Goal: Use online tool/utility: Utilize a website feature to perform a specific function

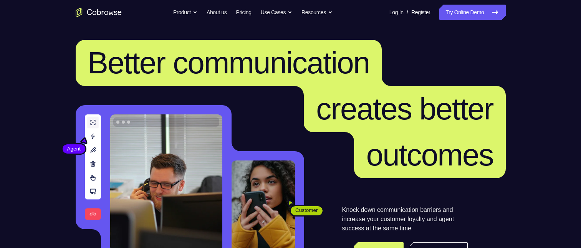
scroll to position [115, 0]
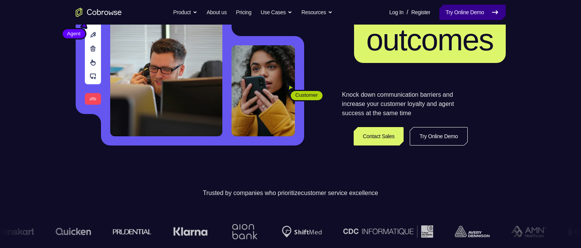
click at [447, 17] on link "Try Online Demo" at bounding box center [472, 12] width 66 height 15
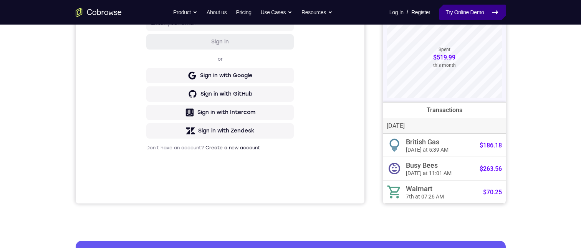
scroll to position [38, 0]
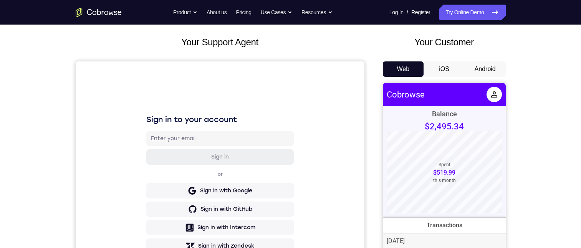
click at [445, 67] on button "iOS" at bounding box center [444, 68] width 41 height 15
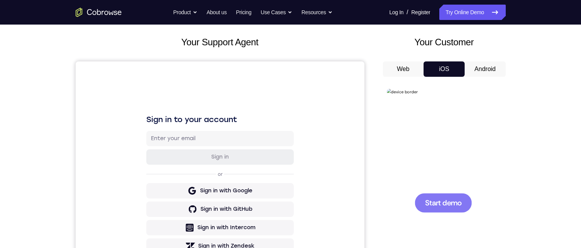
scroll to position [0, 0]
click at [452, 206] on span "Start demo" at bounding box center [443, 202] width 36 height 7
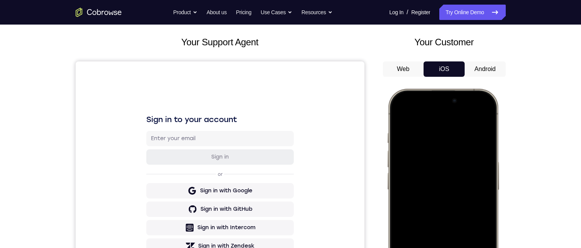
scroll to position [154, 0]
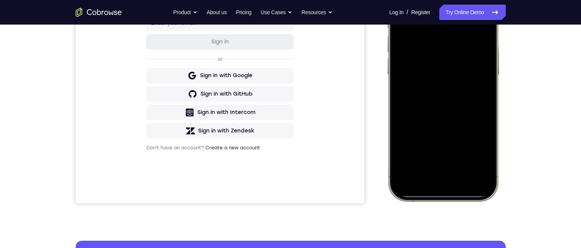
drag, startPoint x: 451, startPoint y: 194, endPoint x: 454, endPoint y: 186, distance: 8.5
click at [451, 194] on div at bounding box center [442, 87] width 101 height 219
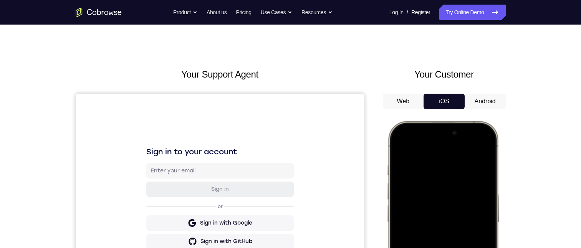
scroll to position [0, 0]
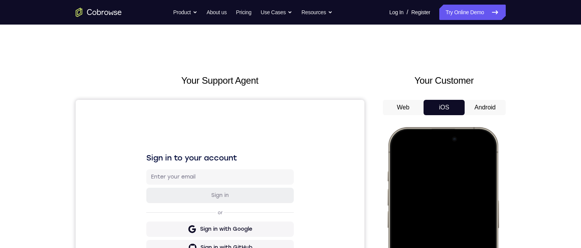
drag, startPoint x: 446, startPoint y: 348, endPoint x: 436, endPoint y: 304, distance: 45.2
click at [436, 248] on div at bounding box center [442, 240] width 101 height 219
drag, startPoint x: 470, startPoint y: 105, endPoint x: 93, endPoint y: 73, distance: 378.5
click at [470, 105] on button "Android" at bounding box center [485, 107] width 41 height 15
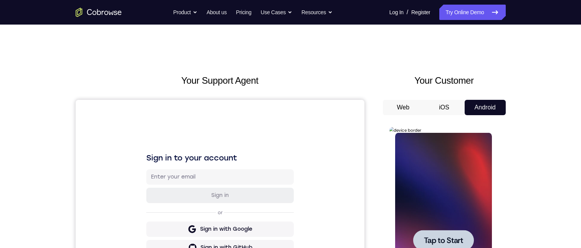
scroll to position [77, 0]
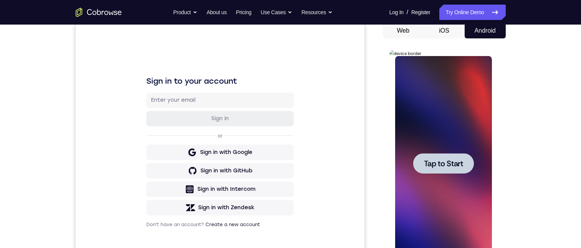
click at [445, 165] on span "Tap to Start" at bounding box center [443, 164] width 39 height 8
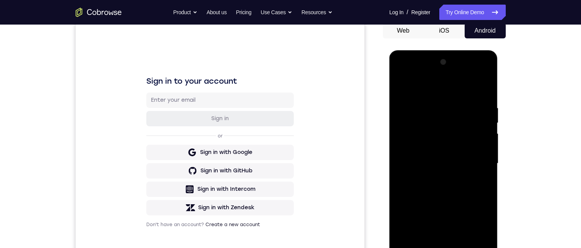
scroll to position [154, 0]
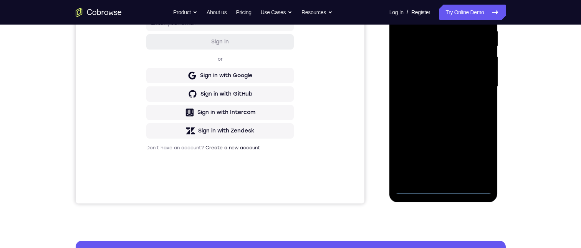
click at [449, 188] on div at bounding box center [443, 86] width 97 height 215
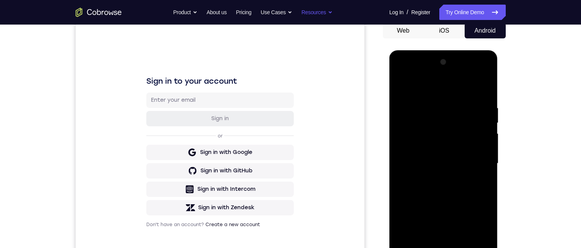
scroll to position [115, 0]
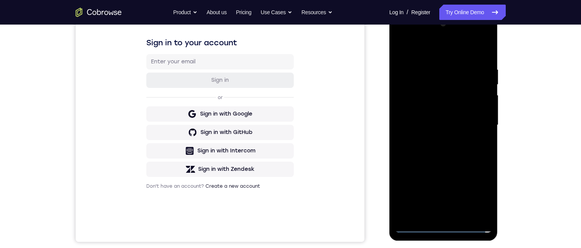
click at [482, 199] on div at bounding box center [443, 125] width 97 height 215
click at [412, 32] on div at bounding box center [443, 125] width 97 height 215
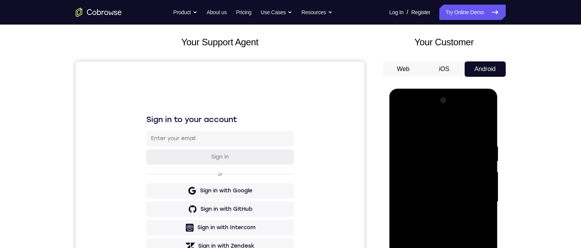
click at [472, 199] on div at bounding box center [443, 201] width 97 height 215
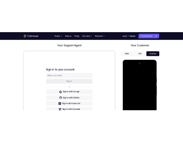
scroll to position [115, 0]
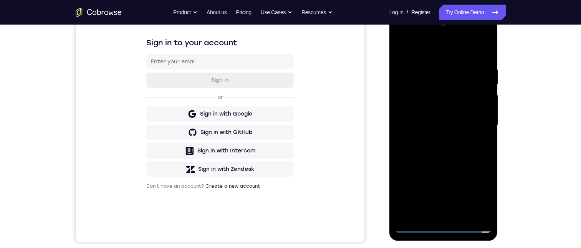
click at [439, 141] on div at bounding box center [443, 125] width 97 height 215
click at [439, 119] on div at bounding box center [443, 125] width 97 height 215
click at [398, 214] on div at bounding box center [443, 125] width 97 height 215
click at [429, 186] on div at bounding box center [443, 125] width 97 height 215
drag, startPoint x: 472, startPoint y: 216, endPoint x: 415, endPoint y: 218, distance: 57.3
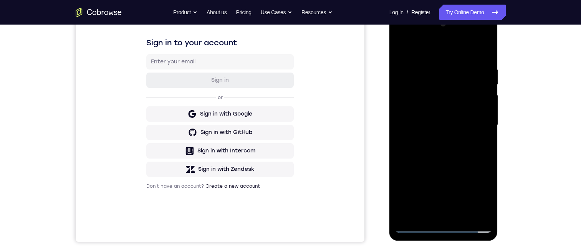
click at [471, 215] on div at bounding box center [443, 125] width 97 height 215
click at [451, 106] on div at bounding box center [443, 125] width 97 height 215
click at [418, 106] on div at bounding box center [443, 125] width 97 height 215
click at [482, 110] on div at bounding box center [443, 125] width 97 height 215
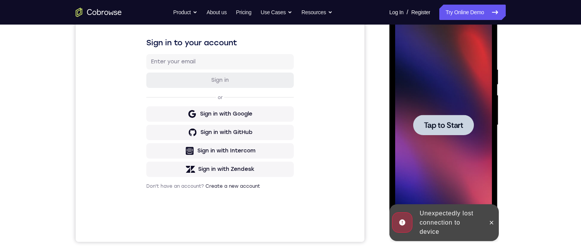
click at [449, 128] on span "Tap to Start" at bounding box center [443, 125] width 39 height 8
